Goal: Task Accomplishment & Management: Manage account settings

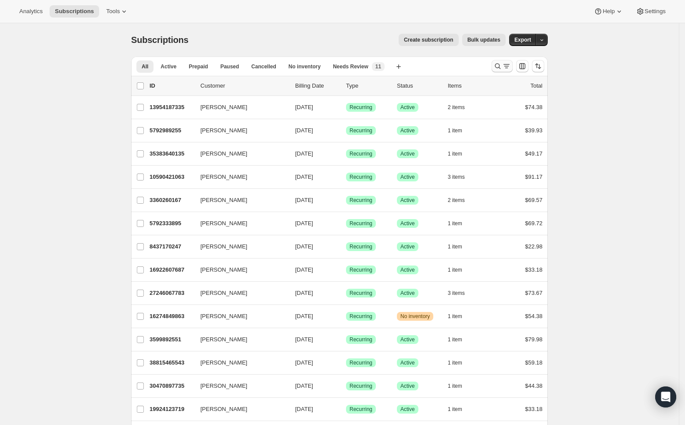
click at [502, 65] on icon "Search and filter results" at bounding box center [497, 66] width 9 height 9
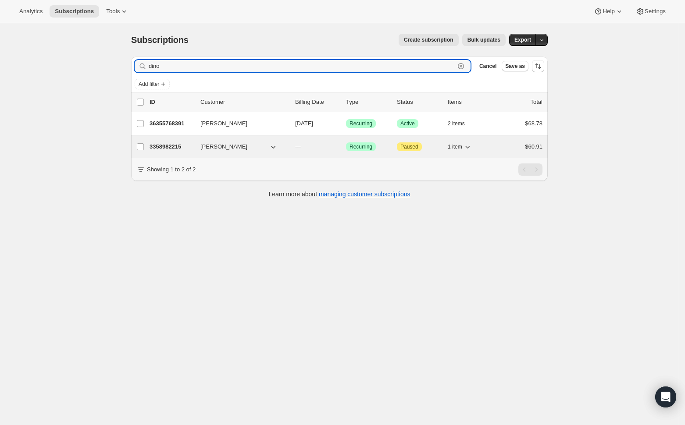
type input "dino"
click at [193, 151] on p "3358982215" at bounding box center [172, 147] width 44 height 9
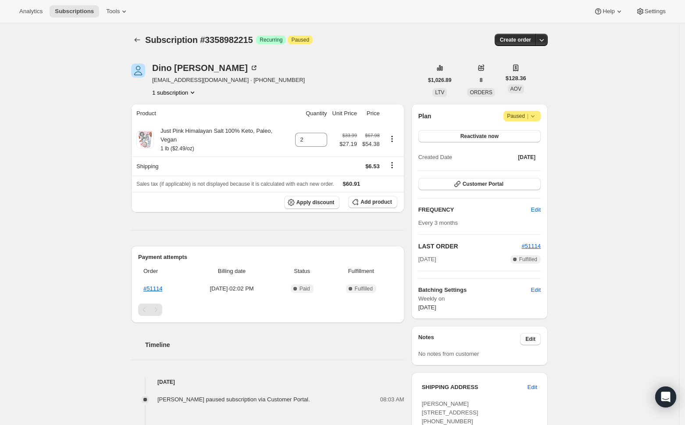
click at [537, 117] on icon at bounding box center [532, 116] width 9 height 9
click at [541, 134] on span "Cancel subscription" at bounding box center [526, 133] width 50 height 7
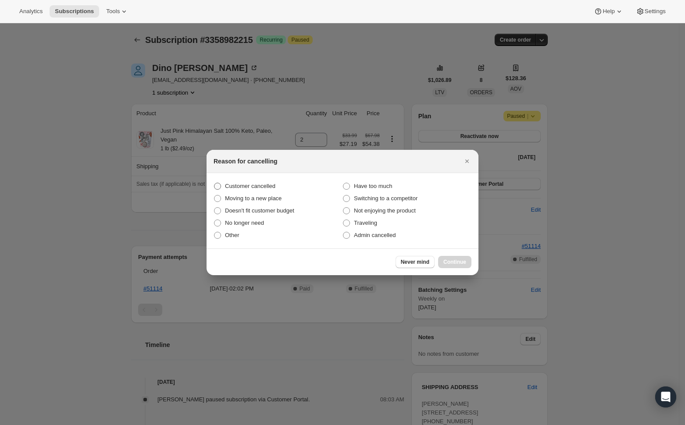
click at [217, 182] on label "Customer cancelled" at bounding box center [278, 186] width 129 height 12
click at [214, 183] on input "Customer cancelled" at bounding box center [214, 183] width 0 height 0
radio input "true"
click at [455, 264] on span "Continue" at bounding box center [454, 262] width 23 height 7
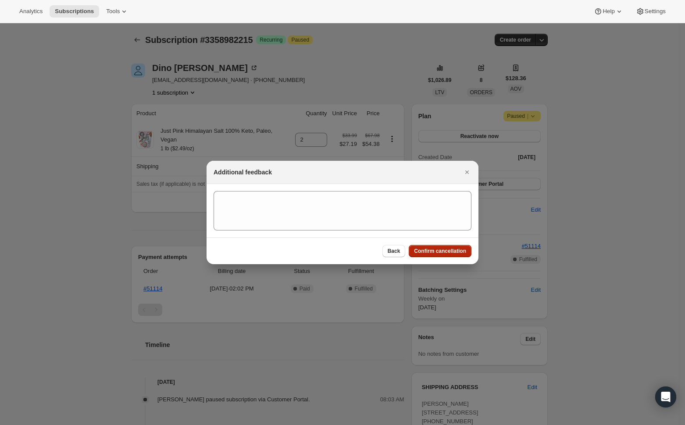
click at [428, 254] on span "Confirm cancellation" at bounding box center [440, 251] width 52 height 7
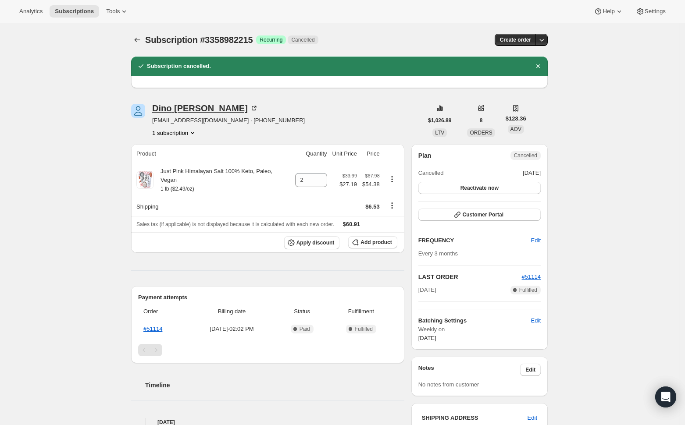
click at [176, 107] on div "[PERSON_NAME]" at bounding box center [205, 108] width 106 height 9
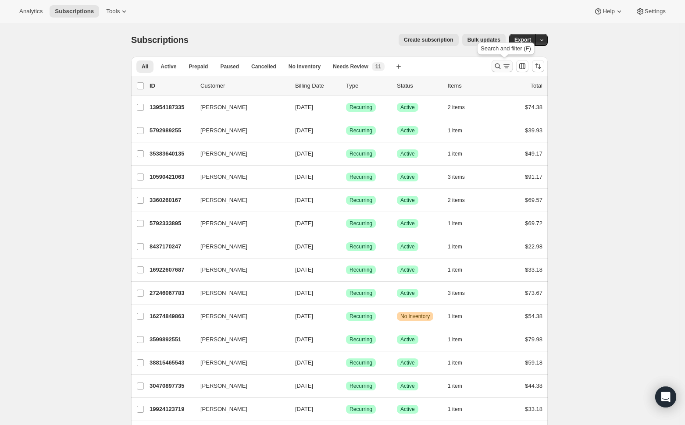
click at [500, 66] on icon "Search and filter results" at bounding box center [497, 66] width 9 height 9
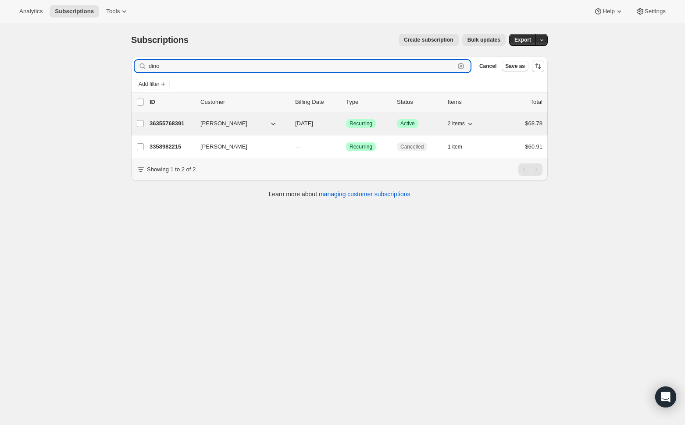
type input "dino"
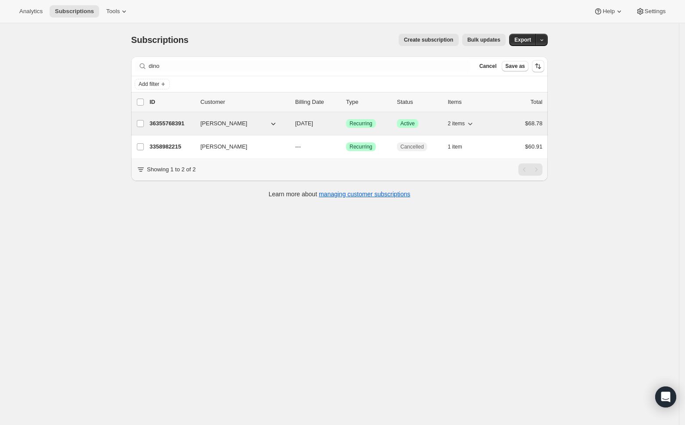
click at [193, 125] on p "36355768391" at bounding box center [172, 123] width 44 height 9
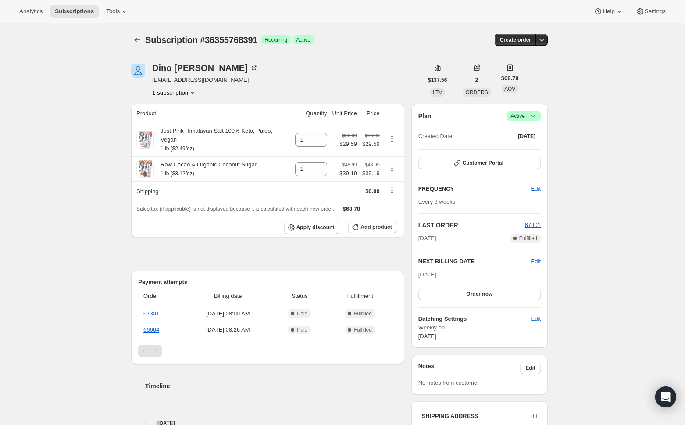
click at [537, 114] on icon at bounding box center [532, 116] width 9 height 9
click at [530, 148] on span "Cancel subscription" at bounding box center [527, 148] width 50 height 7
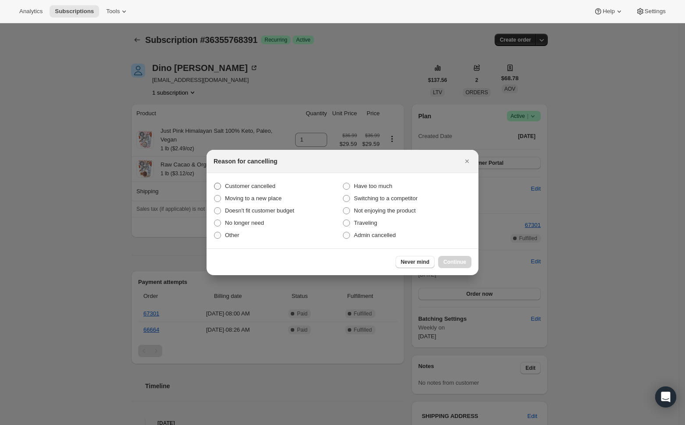
click at [217, 184] on span ":rbs:" at bounding box center [217, 186] width 7 height 7
click at [214, 183] on input "Customer cancelled" at bounding box center [214, 183] width 0 height 0
radio input "true"
click at [462, 265] on span "Continue" at bounding box center [454, 262] width 23 height 7
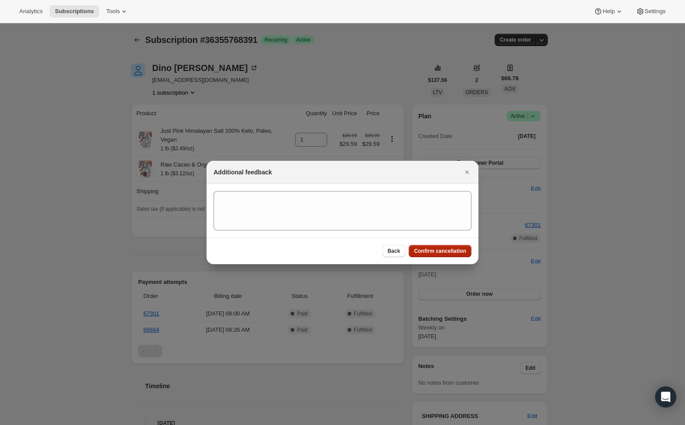
drag, startPoint x: 427, startPoint y: 252, endPoint x: 590, endPoint y: 236, distance: 163.9
click at [427, 252] on span "Confirm cancellation" at bounding box center [440, 251] width 52 height 7
